Goal: Task Accomplishment & Management: Manage account settings

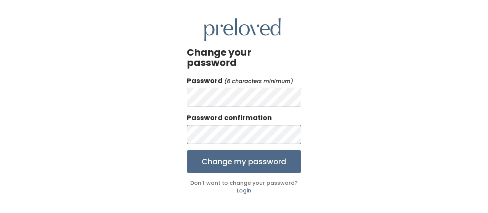
click at [187, 150] on input "Change my password" at bounding box center [244, 161] width 114 height 23
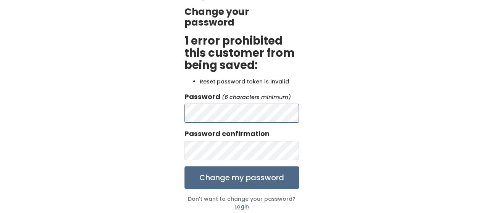
scroll to position [44, 0]
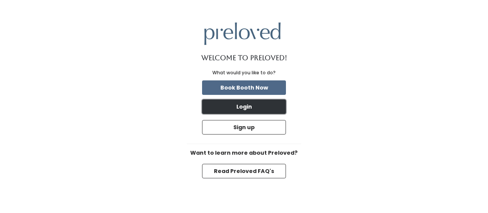
click at [243, 109] on button "Login" at bounding box center [244, 107] width 84 height 14
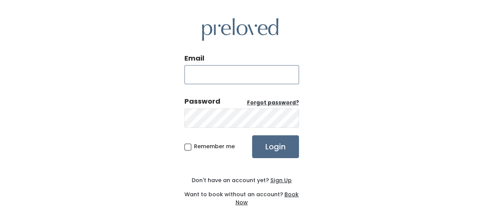
type input "[EMAIL_ADDRESS][DOMAIN_NAME]"
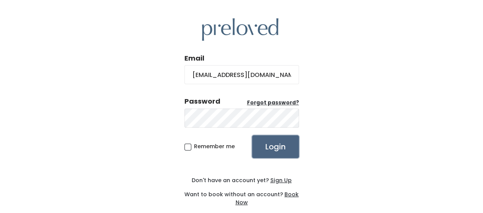
click at [276, 155] on input "Login" at bounding box center [275, 146] width 47 height 23
click at [252, 135] on input "Login" at bounding box center [275, 146] width 47 height 23
